Goal: Check status: Check status

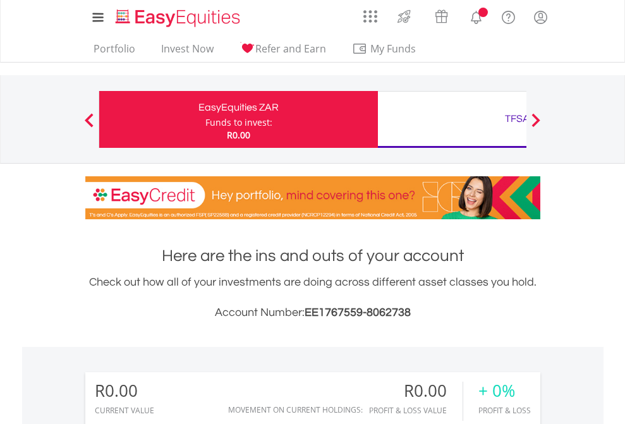
scroll to position [121, 198]
click at [205, 119] on div "Funds to invest:" at bounding box center [238, 122] width 67 height 13
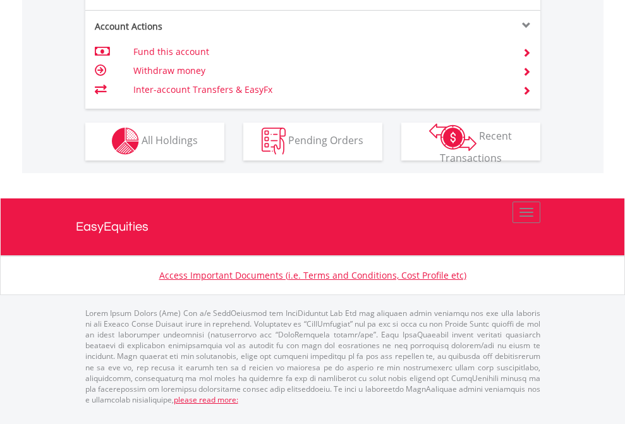
scroll to position [1182, 0]
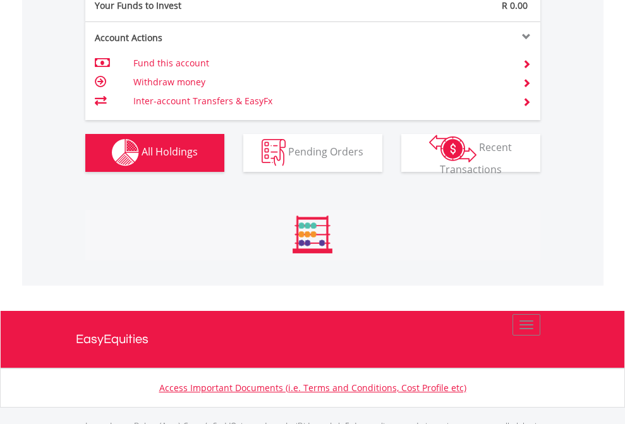
scroll to position [1251, 0]
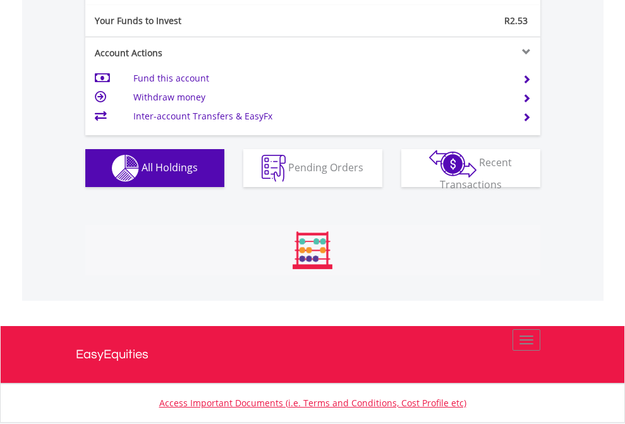
scroll to position [121, 198]
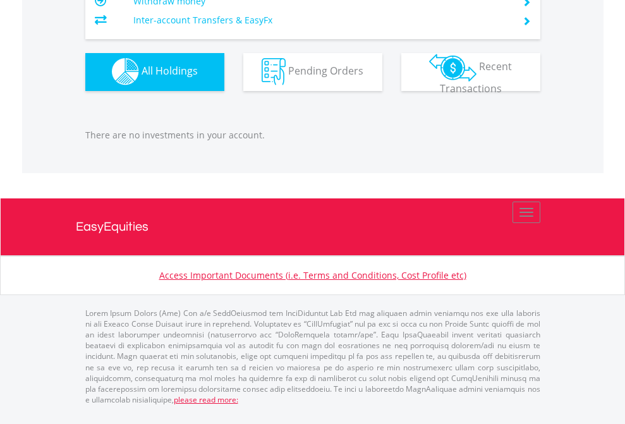
scroll to position [121, 198]
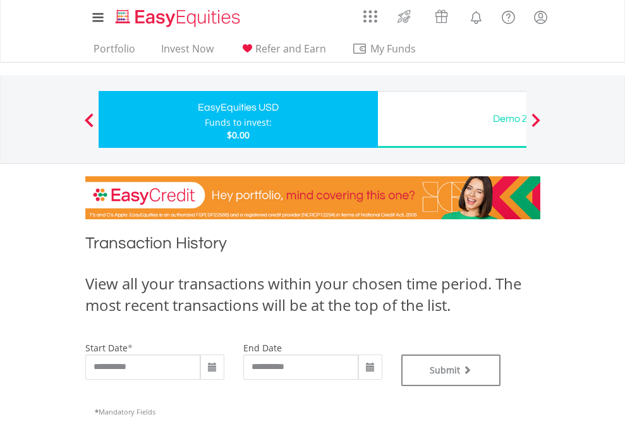
type input "**********"
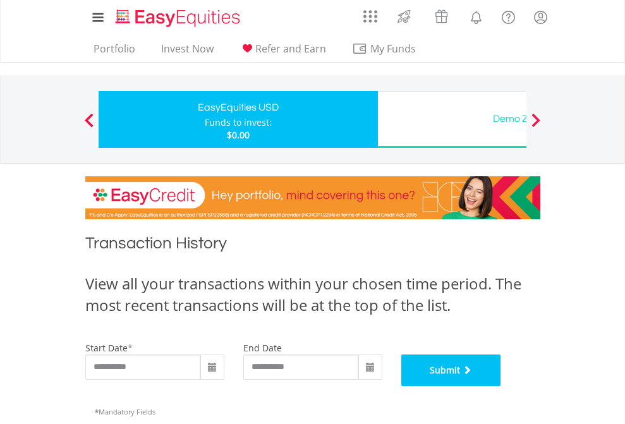
click at [501, 386] on button "Submit" at bounding box center [451, 370] width 100 height 32
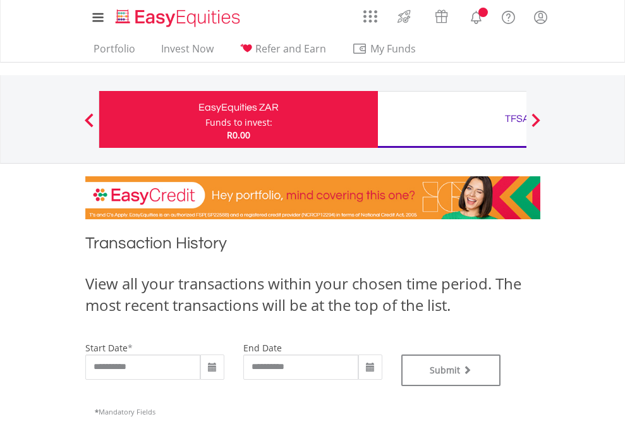
click at [452, 119] on div "TFSA" at bounding box center [516, 119] width 263 height 18
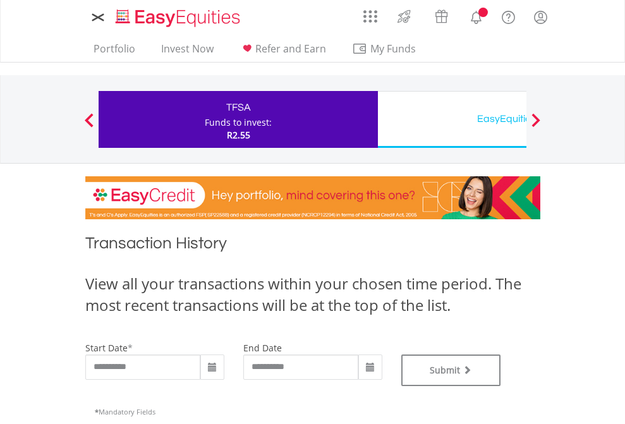
type input "**********"
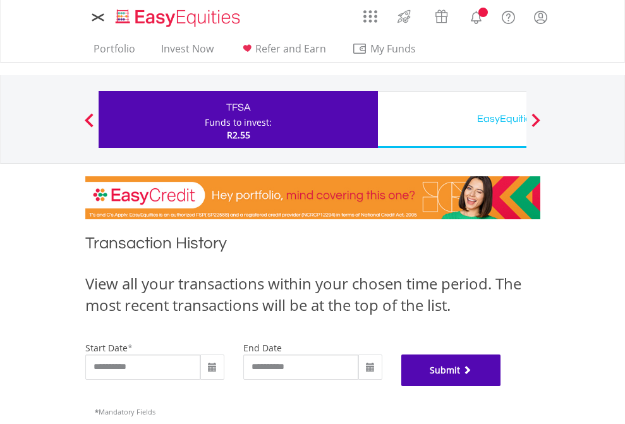
click at [501, 386] on button "Submit" at bounding box center [451, 370] width 100 height 32
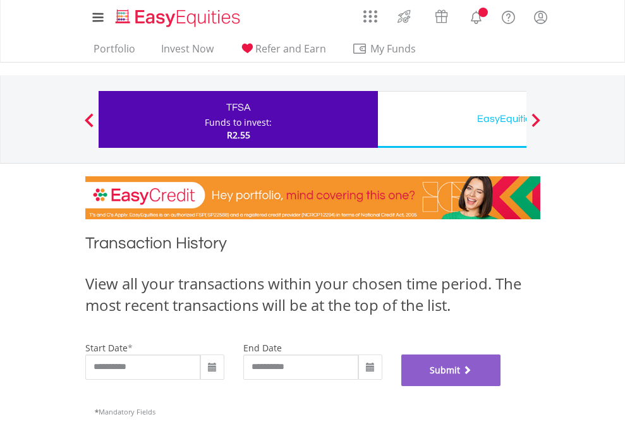
scroll to position [512, 0]
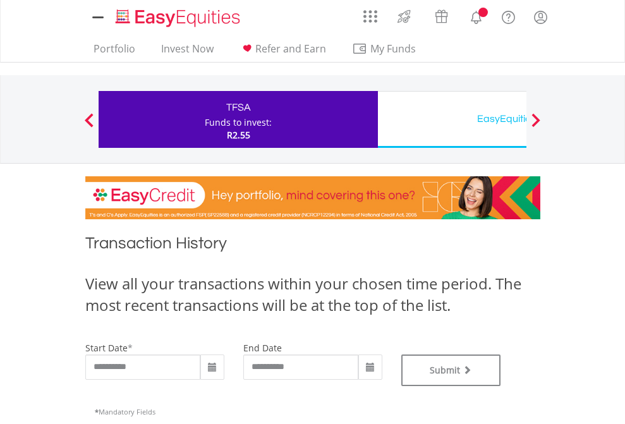
click at [452, 119] on div "EasyEquities USD" at bounding box center [516, 119] width 263 height 18
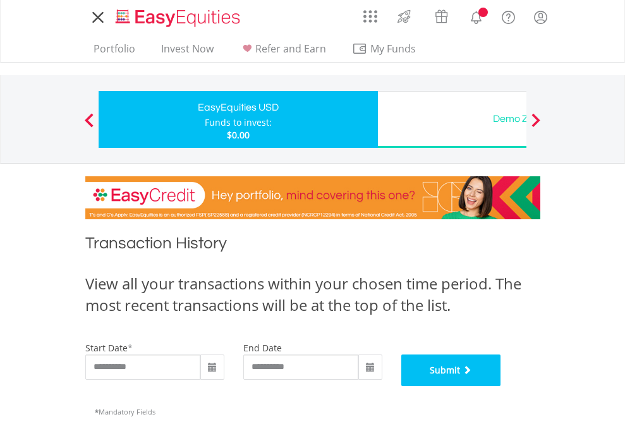
click at [501, 386] on button "Submit" at bounding box center [451, 370] width 100 height 32
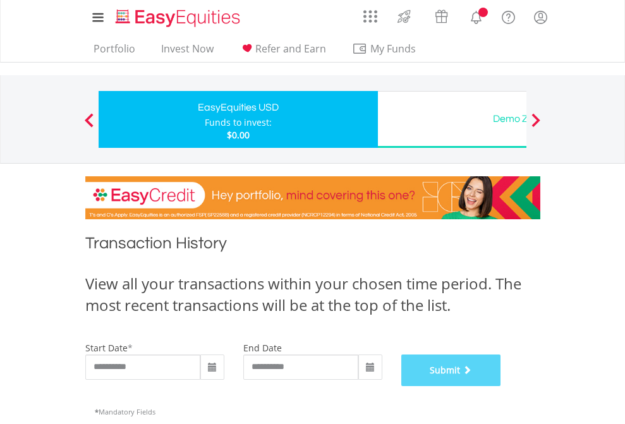
scroll to position [512, 0]
